Goal: Task Accomplishment & Management: Manage account settings

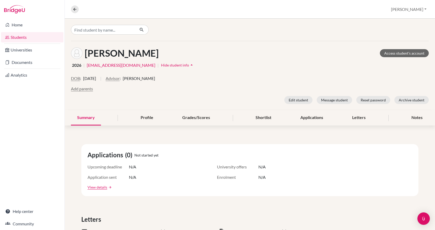
click at [142, 80] on span "Brian Sylvester" at bounding box center [139, 78] width 32 height 6
click at [120, 77] on button "Advisor" at bounding box center [113, 78] width 14 height 6
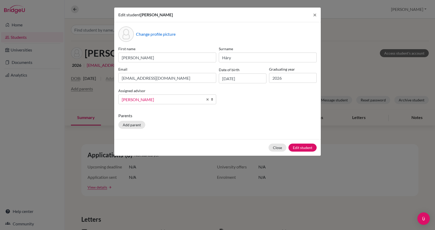
scroll to position [177, 0]
click at [154, 97] on span "[PERSON_NAME]" at bounding box center [162, 99] width 81 height 7
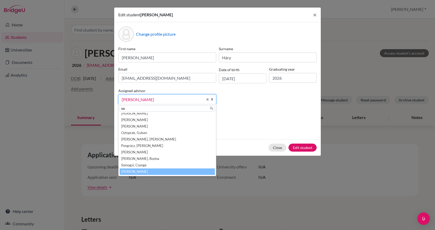
scroll to position [0, 0]
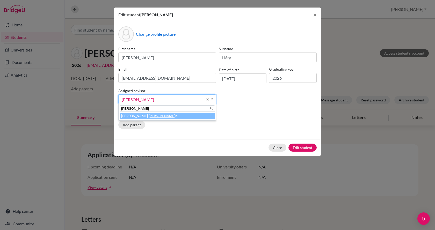
type input "sara"
click at [145, 116] on li "Wilson, Sara h" at bounding box center [167, 116] width 95 height 6
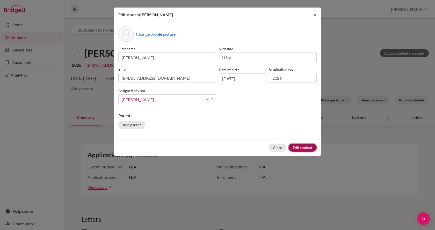
click at [294, 147] on button "Edit student" at bounding box center [303, 148] width 28 height 8
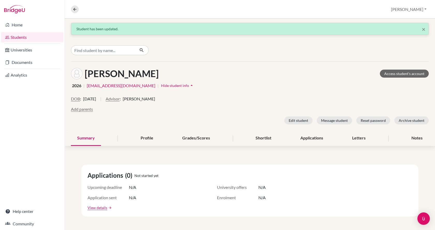
click at [26, 39] on link "Students" at bounding box center [32, 37] width 62 height 10
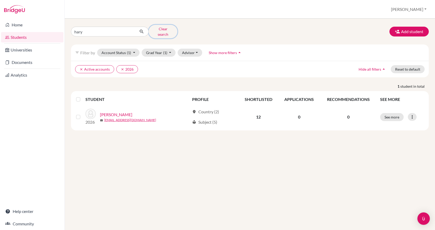
click at [160, 31] on button "Clear search" at bounding box center [163, 31] width 29 height 13
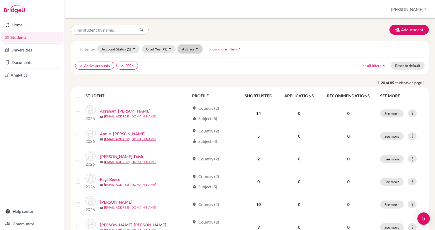
click at [192, 50] on button "Advisor" at bounding box center [190, 49] width 25 height 8
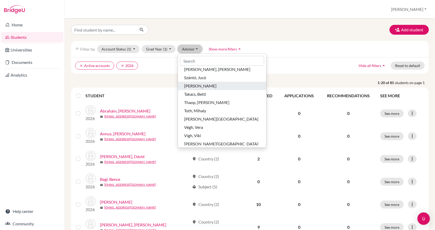
scroll to position [358, 0]
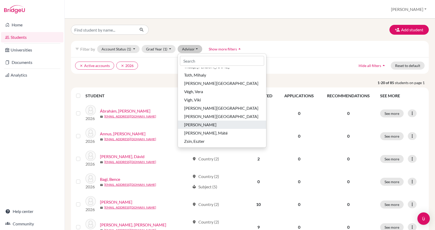
click at [206, 123] on span "[PERSON_NAME]" at bounding box center [200, 125] width 32 height 6
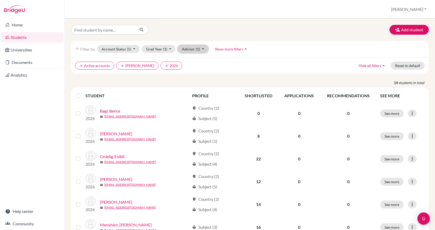
click at [191, 52] on button "Advisor (1)" at bounding box center [193, 49] width 31 height 8
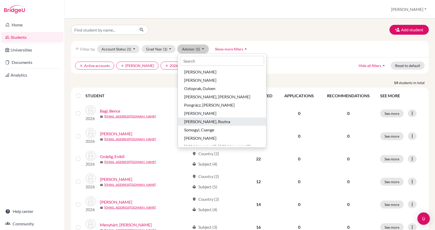
scroll to position [259, 0]
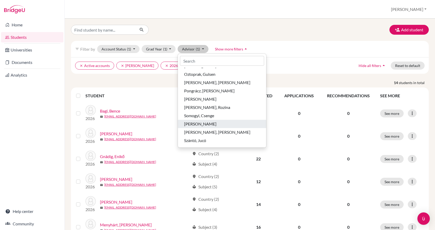
click at [201, 123] on span "[PERSON_NAME]" at bounding box center [200, 124] width 32 height 6
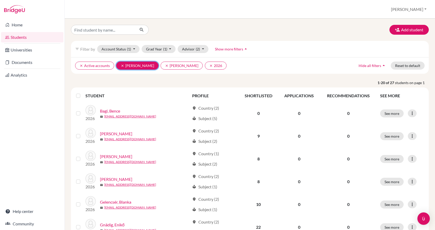
click at [123, 65] on icon "clear" at bounding box center [123, 66] width 4 height 4
click at [123, 66] on icon "clear" at bounding box center [123, 66] width 4 height 4
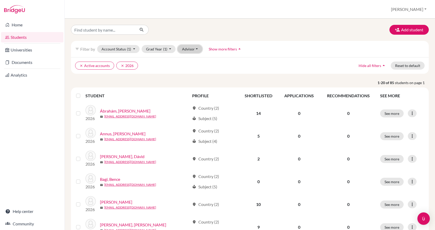
click at [196, 52] on button "Advisor" at bounding box center [190, 49] width 25 height 8
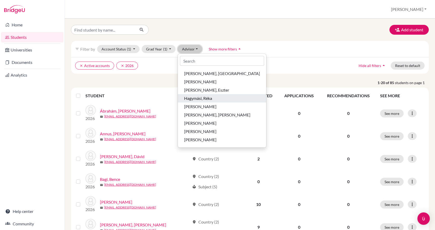
scroll to position [52, 0]
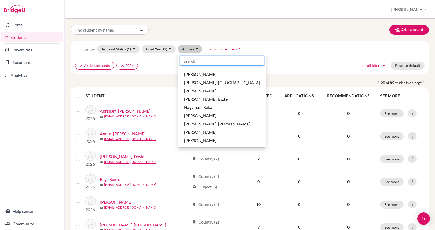
click at [201, 60] on input at bounding box center [222, 61] width 84 height 10
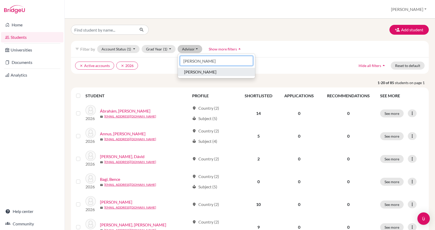
type input "[PERSON_NAME]"
click at [200, 73] on span "[PERSON_NAME]" at bounding box center [200, 72] width 32 height 6
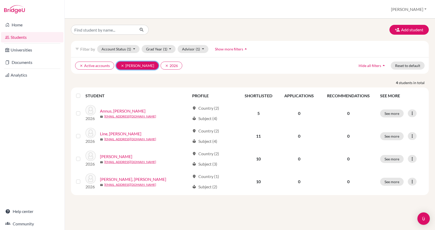
click at [123, 66] on icon "clear" at bounding box center [123, 66] width 4 height 4
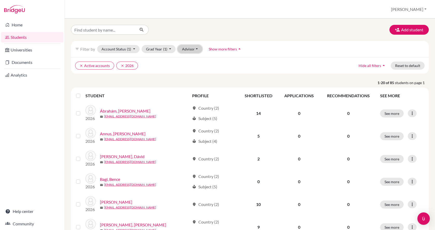
click at [188, 52] on button "Advisor" at bounding box center [190, 49] width 25 height 8
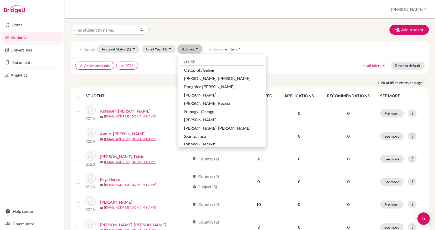
scroll to position [254, 0]
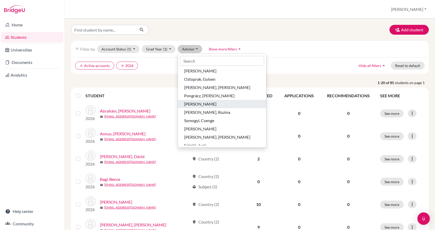
click at [216, 105] on div "[PERSON_NAME]" at bounding box center [222, 104] width 76 height 6
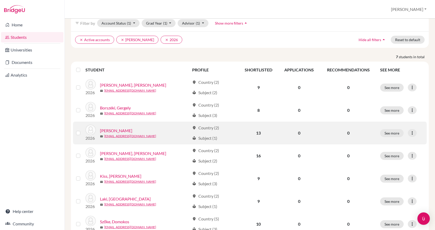
scroll to position [46, 0]
